Goal: Ask a question

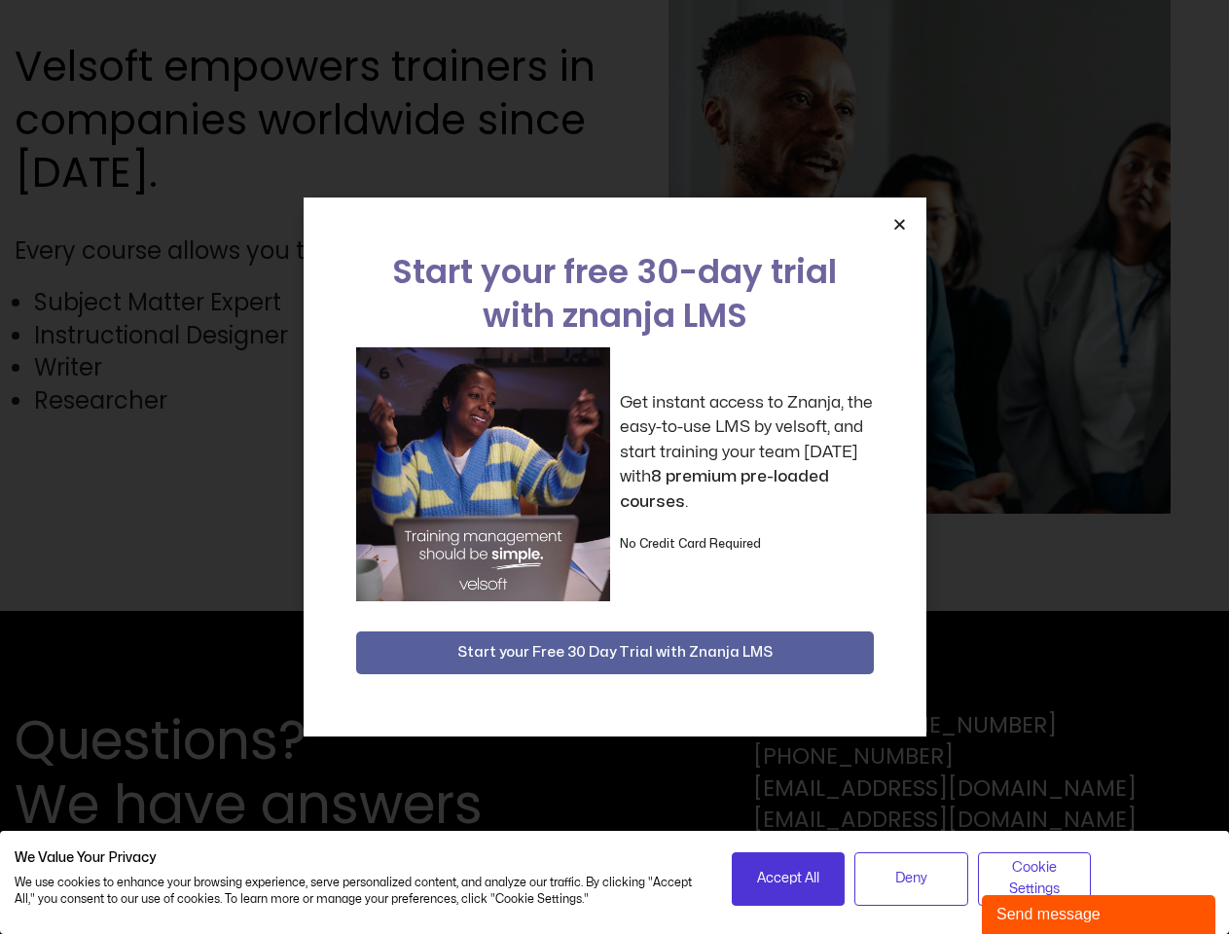
click at [614, 467] on div "Get instant access to Znanja, the easy-to-use LMS by velsoft, and start trainin…" at bounding box center [615, 474] width 518 height 254
click at [899, 224] on icon "Close" at bounding box center [900, 224] width 15 height 15
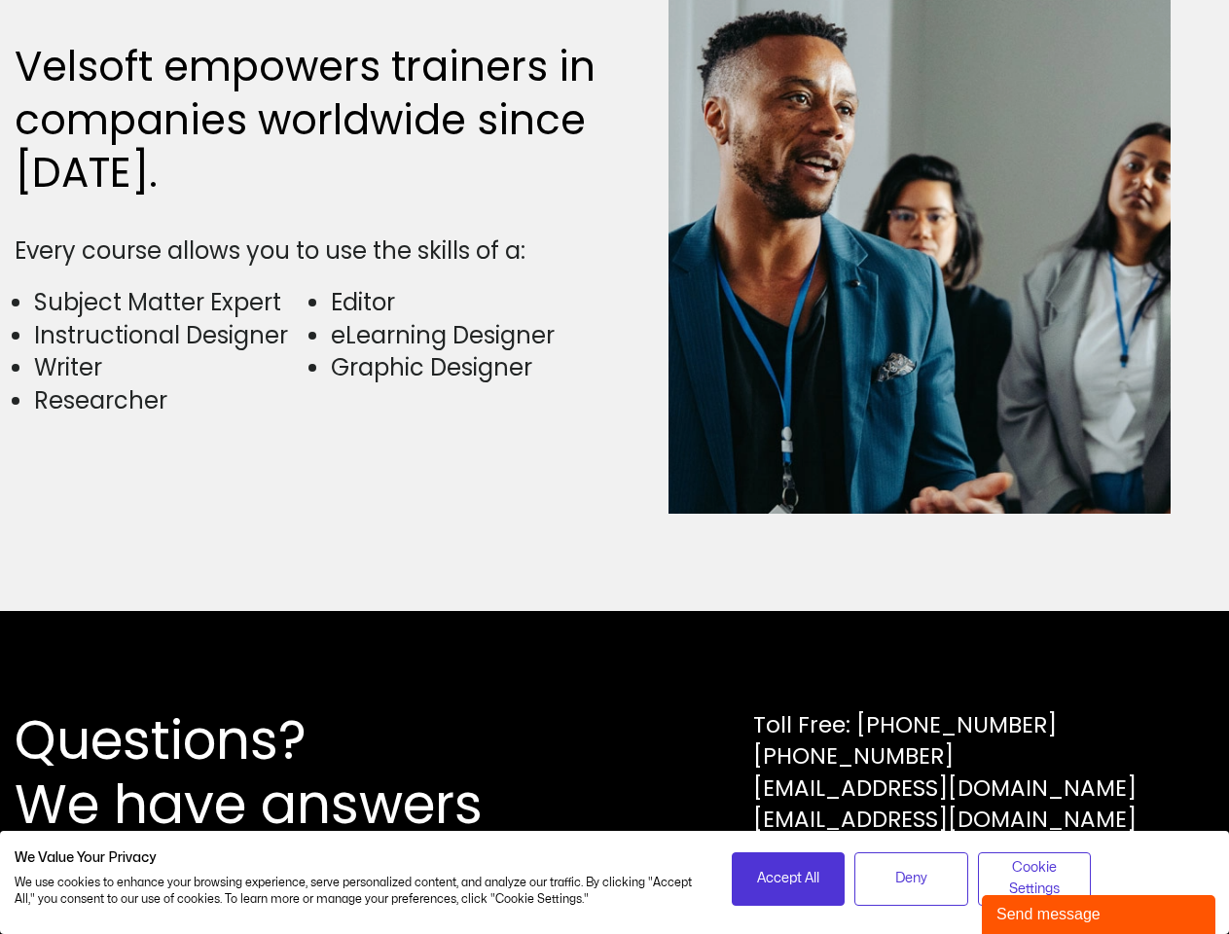
click at [615, 653] on div "Questions? We have answers Toll Free: [PHONE_NUMBER] [PHONE_NUMBER] [EMAIL_ADDR…" at bounding box center [614, 772] width 1229 height 323
click at [788, 879] on span "Accept All" at bounding box center [788, 878] width 62 height 21
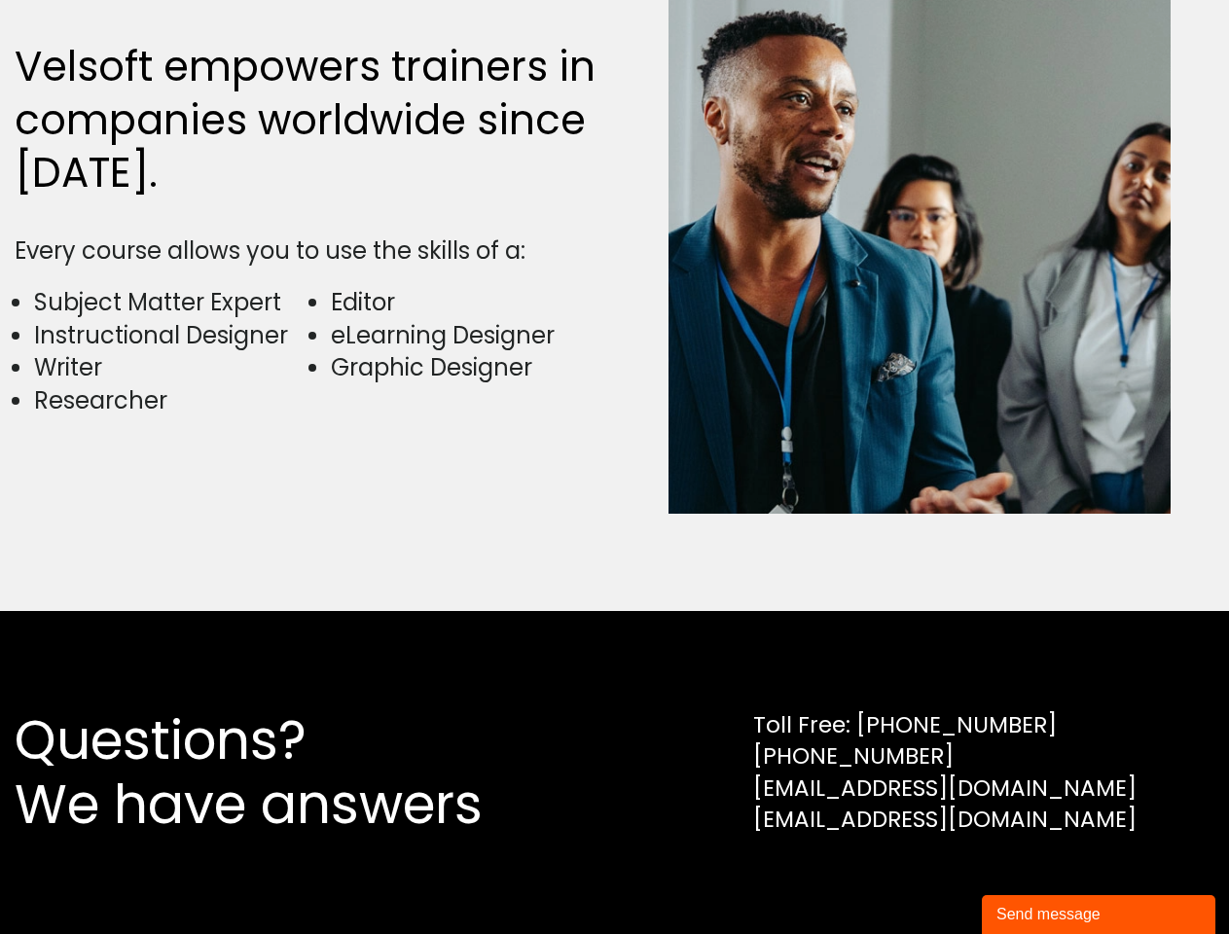
click at [911, 879] on div "Questions? We have answers Toll Free: [PHONE_NUMBER] [PHONE_NUMBER] [EMAIL_ADDR…" at bounding box center [614, 772] width 1229 height 323
click at [1035, 879] on div "Questions? We have answers Toll Free: [PHONE_NUMBER] [PHONE_NUMBER] [EMAIL_ADDR…" at bounding box center [614, 772] width 1229 height 323
click at [1099, 915] on div "Send message" at bounding box center [1099, 914] width 204 height 23
